Goal: Use online tool/utility

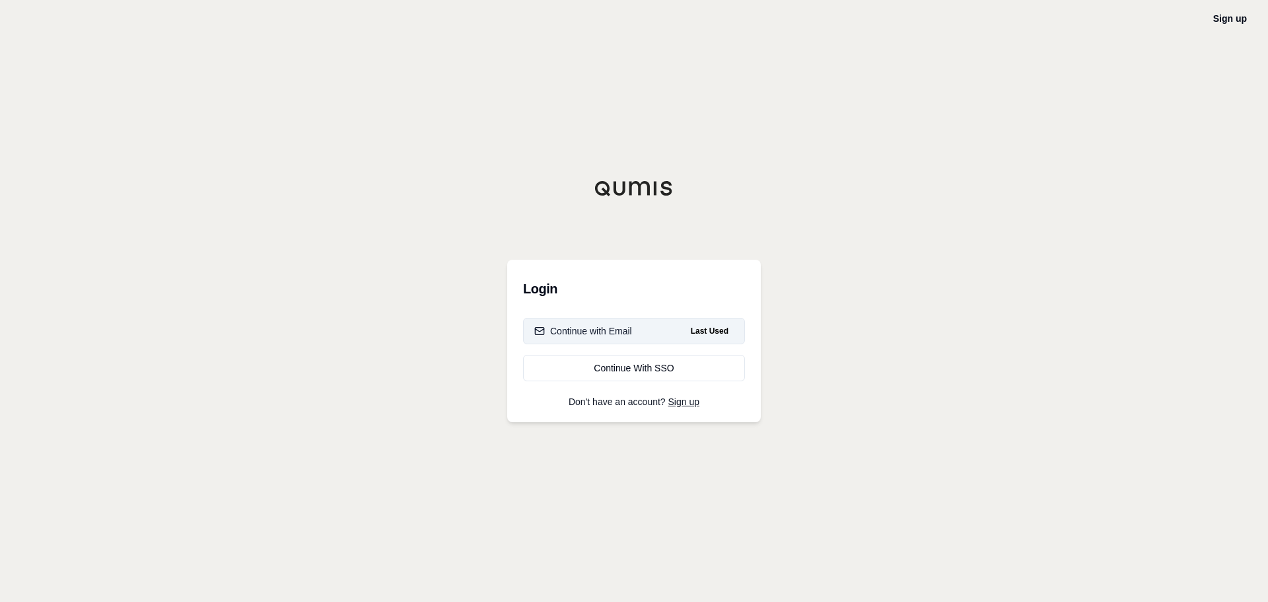
click at [632, 331] on div "Continue with Email" at bounding box center [583, 330] width 98 height 13
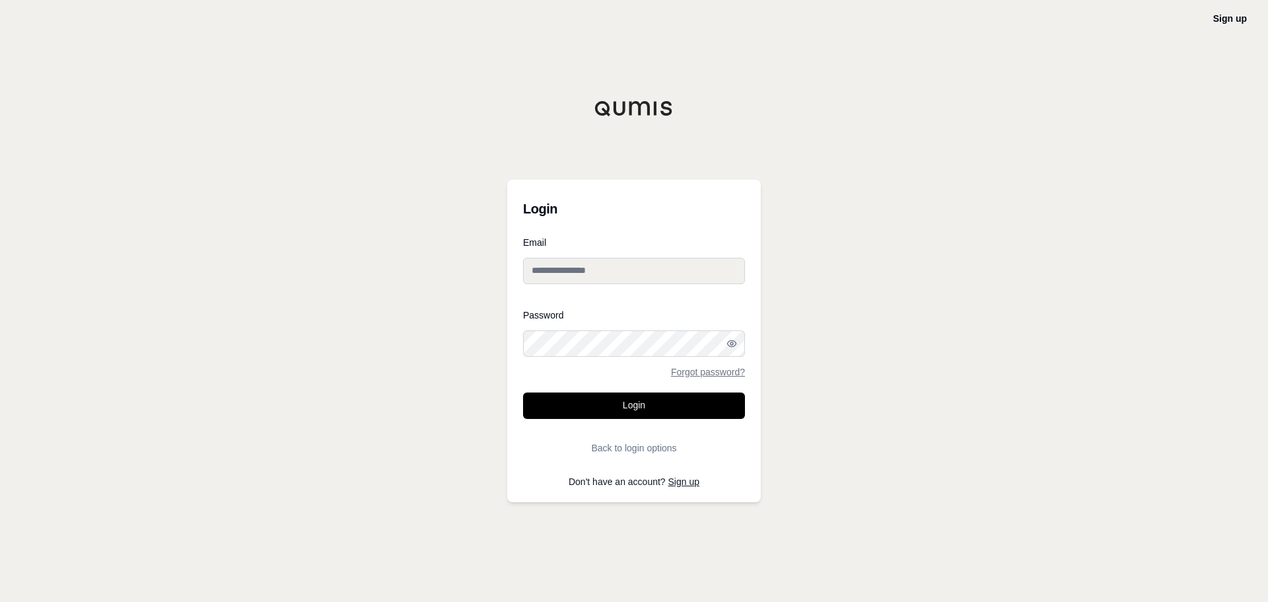
type input "**********"
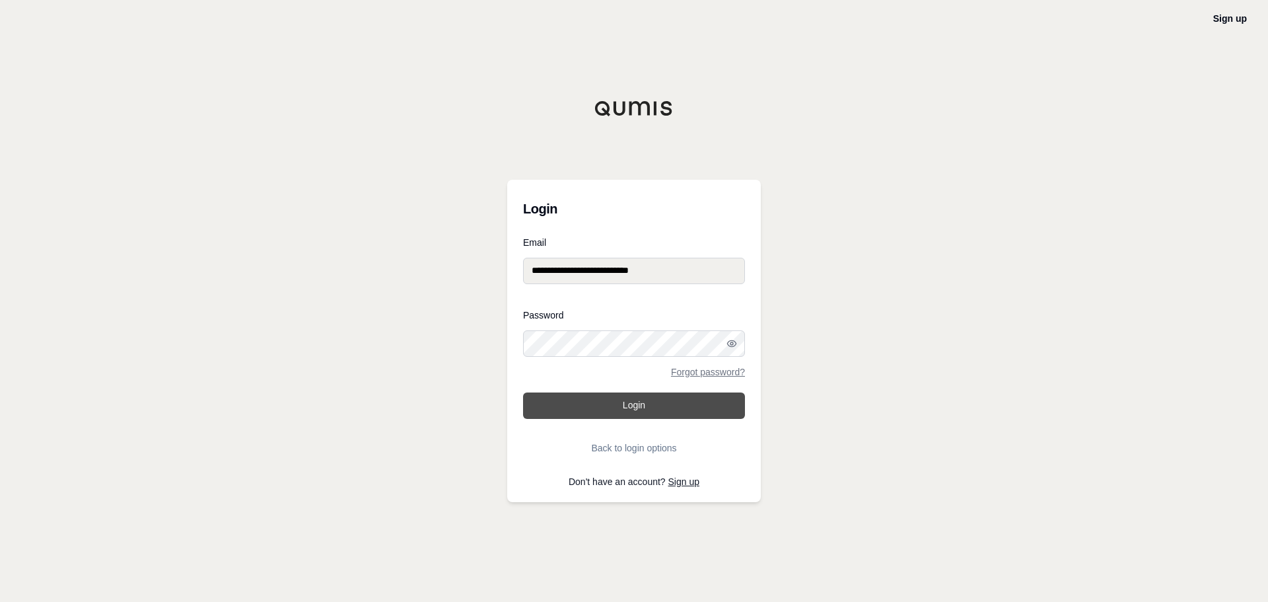
click at [641, 408] on button "Login" at bounding box center [634, 405] width 222 height 26
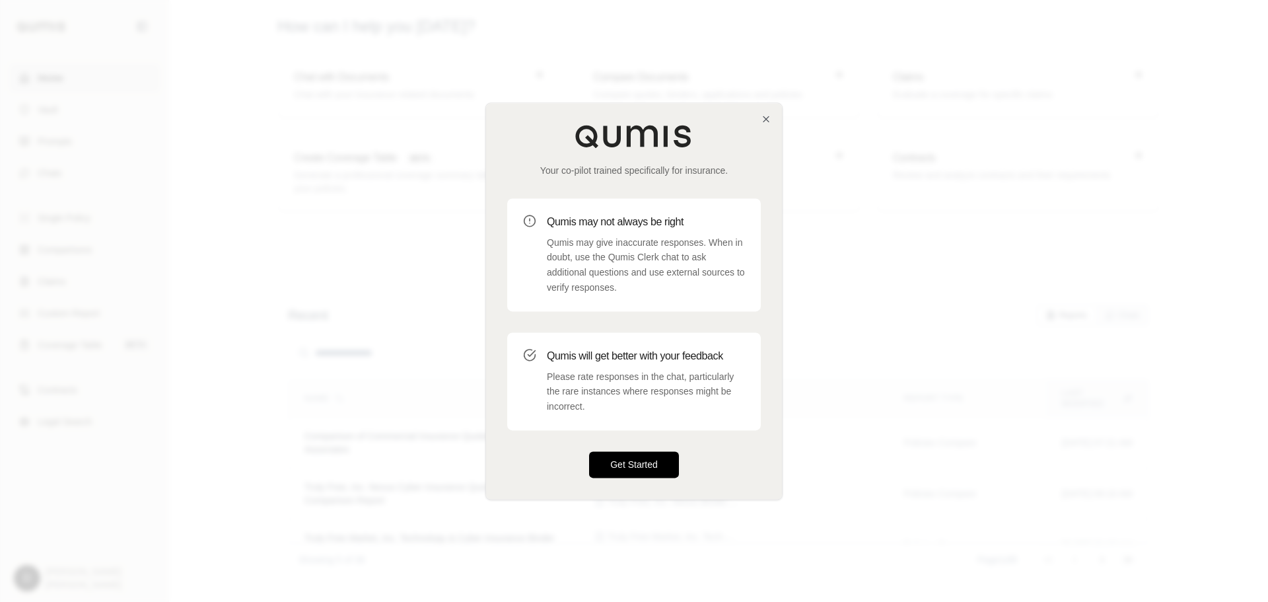
click at [650, 464] on button "Get Started" at bounding box center [634, 464] width 90 height 26
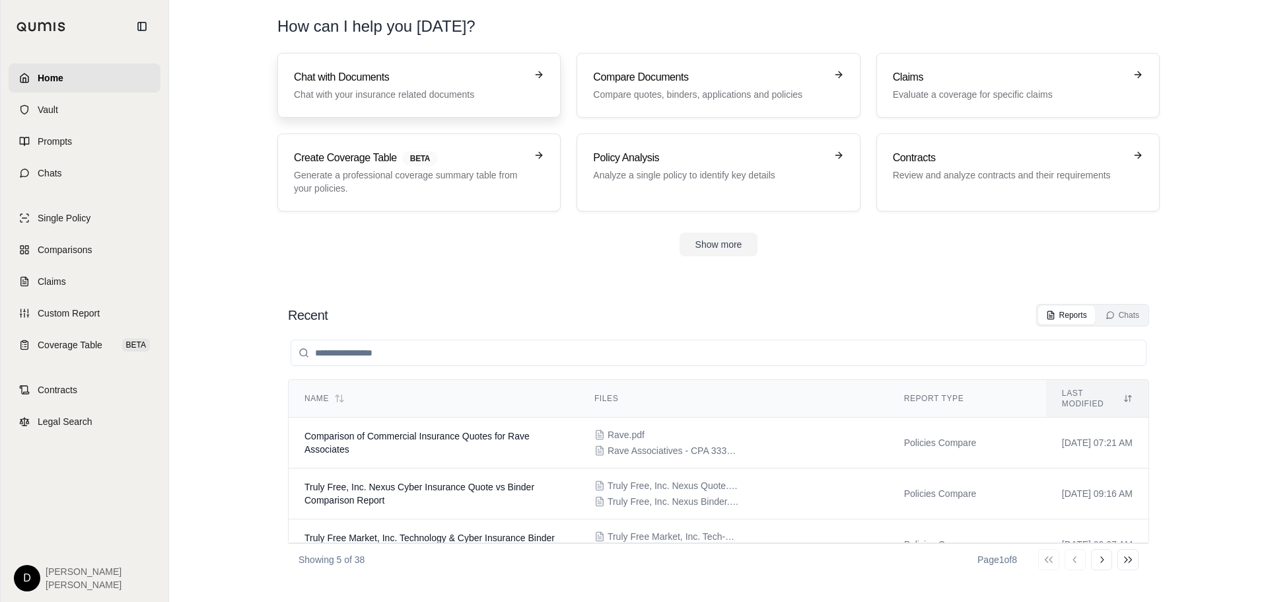
click at [432, 77] on h3 "Chat with Documents" at bounding box center [410, 77] width 232 height 16
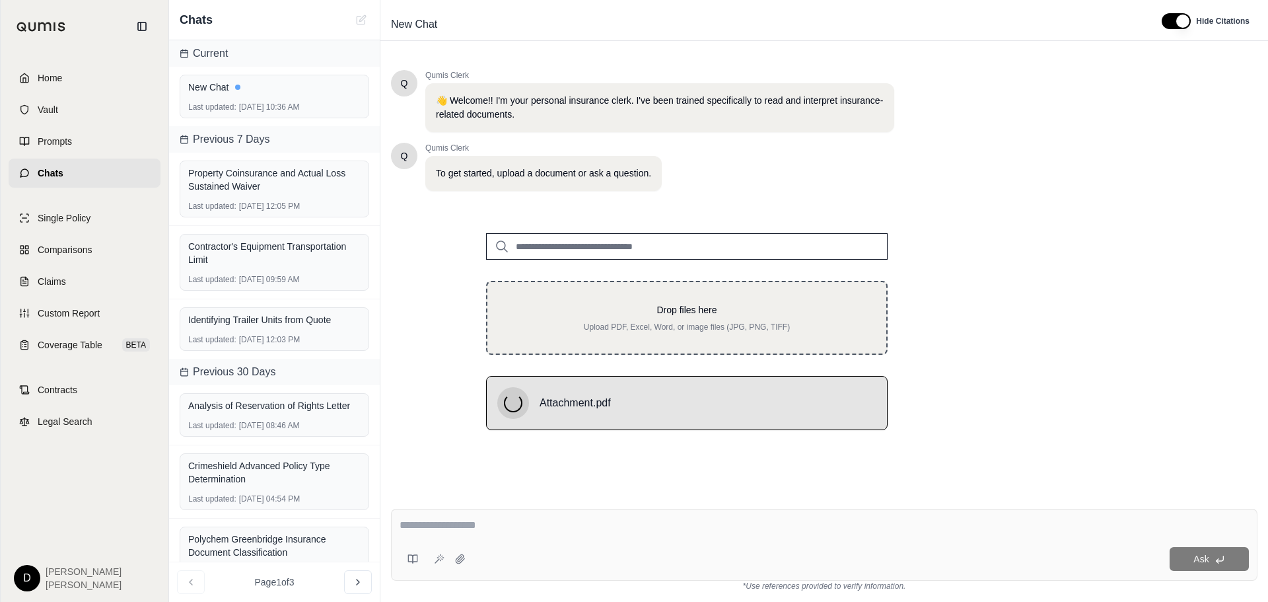
click at [672, 300] on div "Drop files here Upload PDF, Excel, Word, or image files (JPG, PNG, TIFF)" at bounding box center [687, 318] width 402 height 74
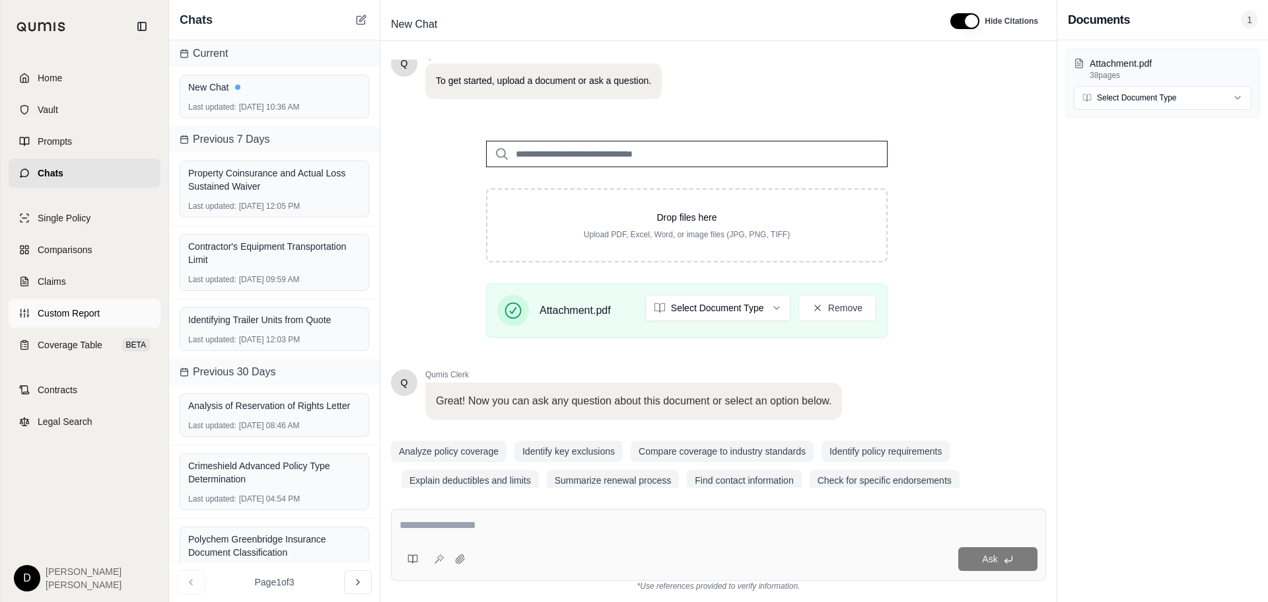
scroll to position [112, 0]
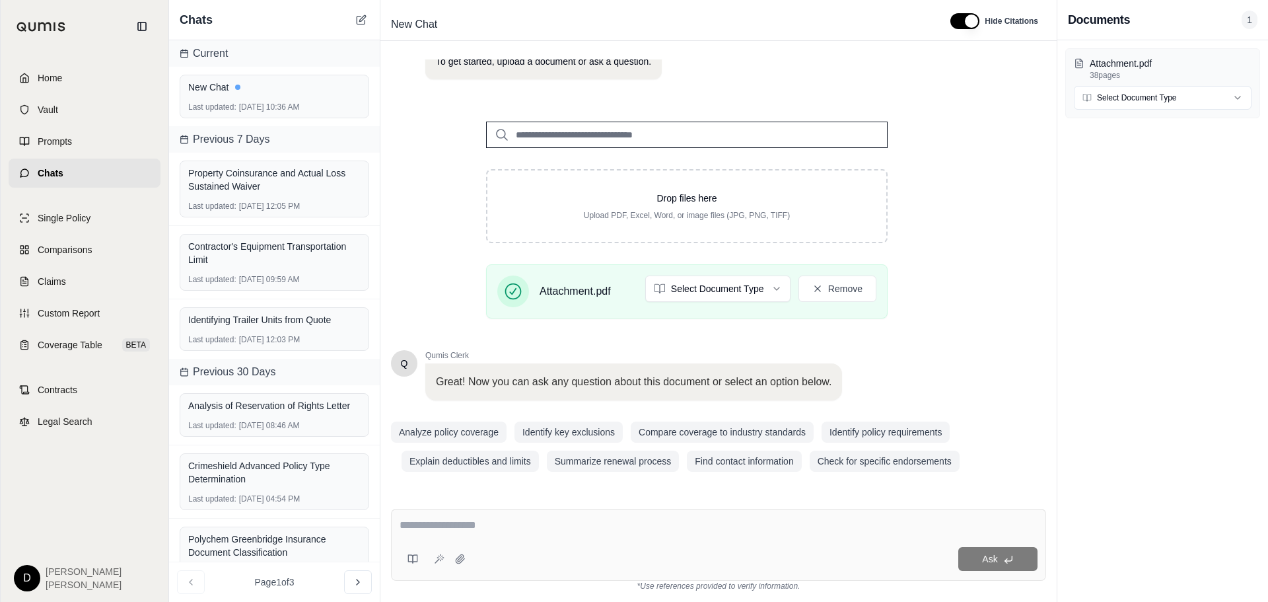
click at [462, 534] on div at bounding box center [719, 527] width 638 height 20
click at [460, 523] on textarea at bounding box center [719, 525] width 638 height 16
type textarea "**********"
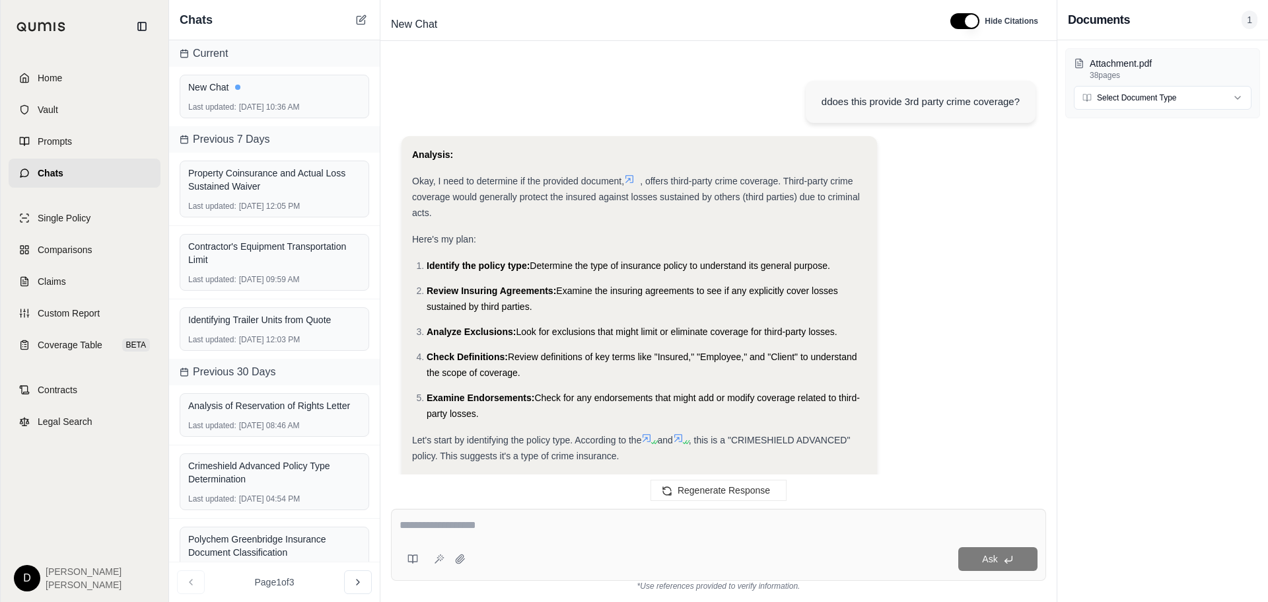
scroll to position [1019, 0]
